Goal: Navigation & Orientation: Find specific page/section

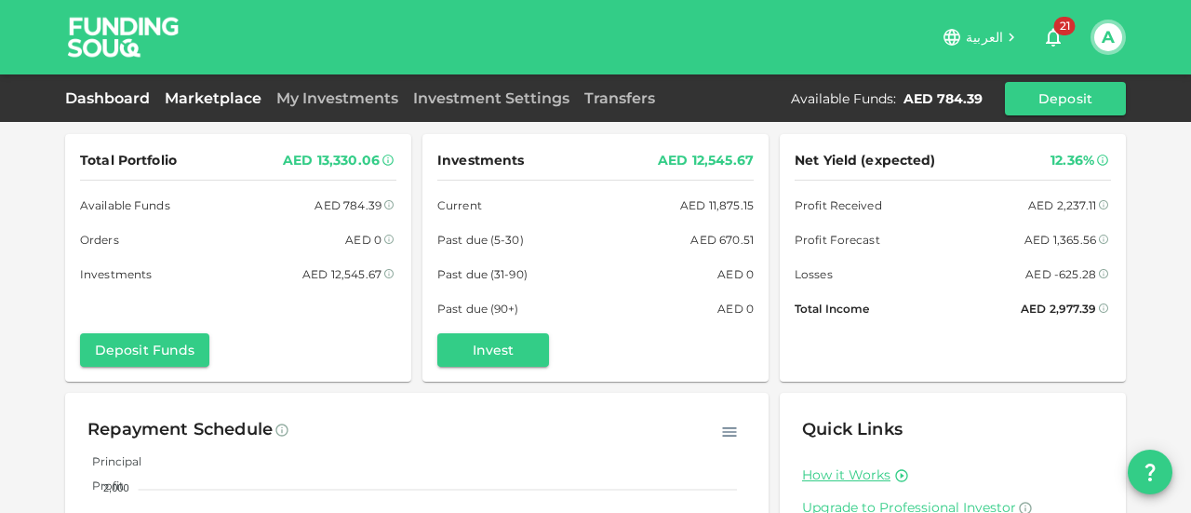
click at [216, 102] on link "Marketplace" at bounding box center [213, 98] width 112 height 18
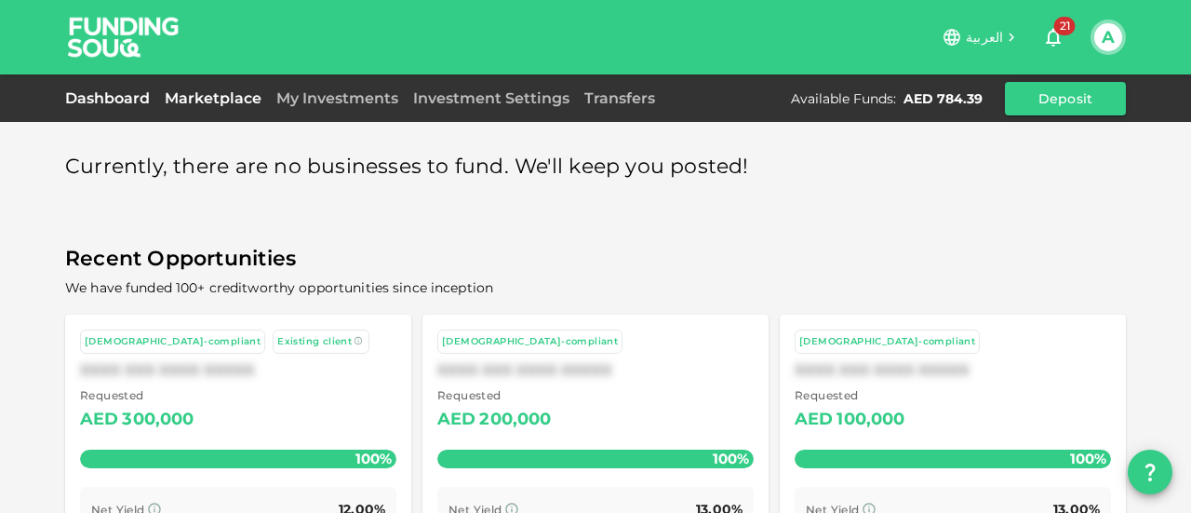
click at [117, 96] on link "Dashboard" at bounding box center [111, 98] width 92 height 18
